Goal: Task Accomplishment & Management: Use online tool/utility

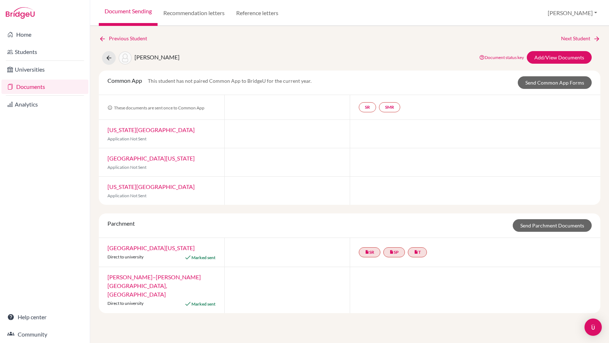
click at [52, 88] on link "Documents" at bounding box center [44, 87] width 87 height 14
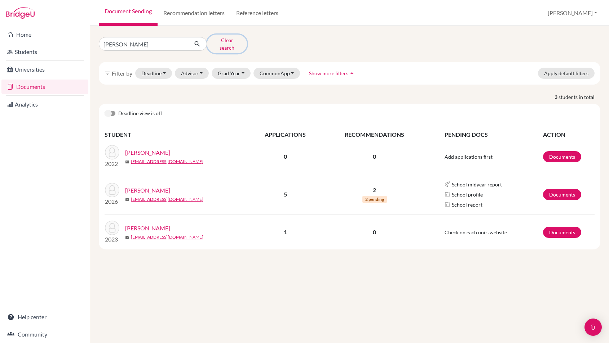
click at [218, 40] on button "Clear search" at bounding box center [227, 44] width 40 height 19
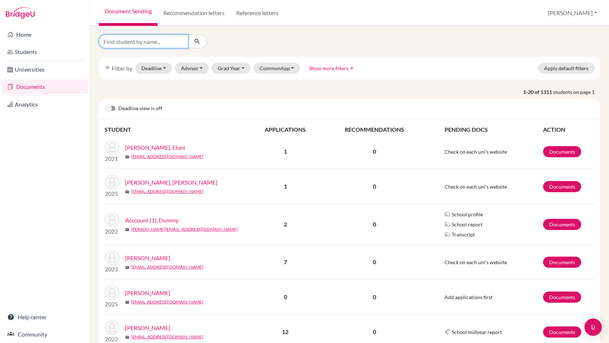
click at [152, 41] on input "Find student by name..." at bounding box center [143, 42] width 89 height 14
type input "Diaz f"
click button "submit" at bounding box center [197, 42] width 19 height 14
